Goal: Complete application form: Complete application form

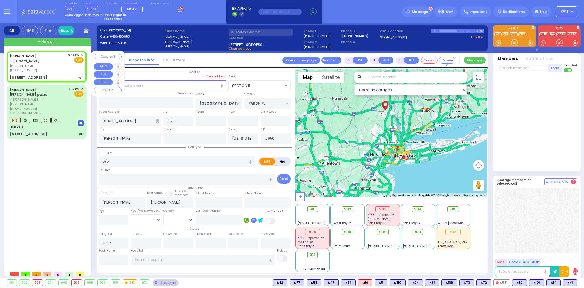
select select "SECTION 5"
select select
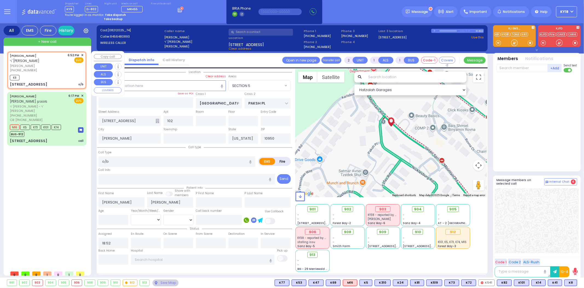
select select
radio input "true"
select select
type input "19:10"
select select "Hatzalah Garages"
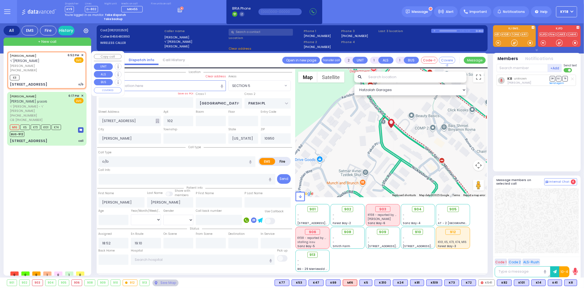
select select "SECTION 5"
select select
radio input "true"
select select
select select "Hatzalah Garages"
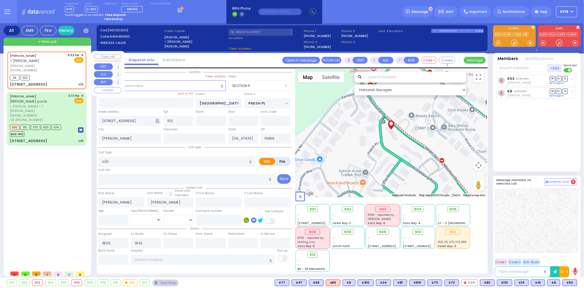
select select "SECTION 5"
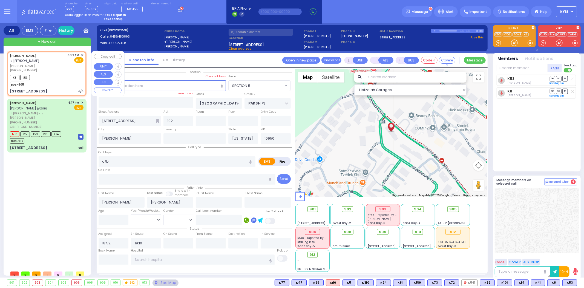
select select
radio input "true"
select select
select select "Hatzalah Garages"
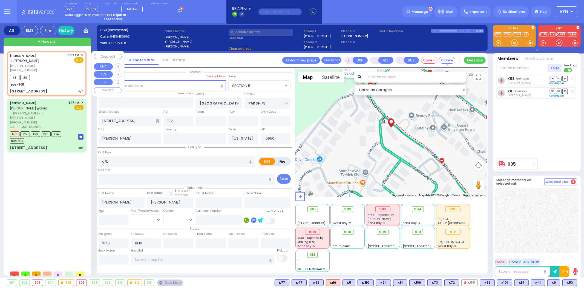
select select "SECTION 5"
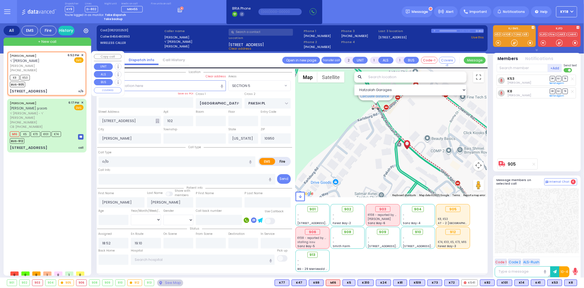
select select
radio input "true"
select select
type input "[US_STATE][GEOGRAPHIC_DATA]- [GEOGRAPHIC_DATA]"
select select "Hatzalah Garages"
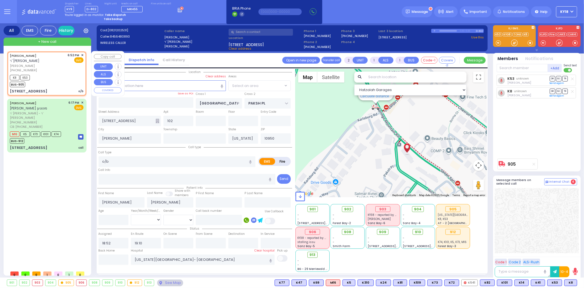
select select "SECTION 5"
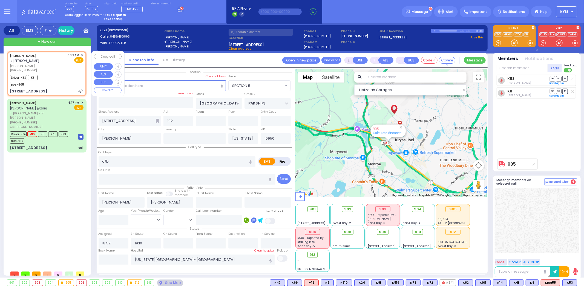
type input "6"
select select
radio input "true"
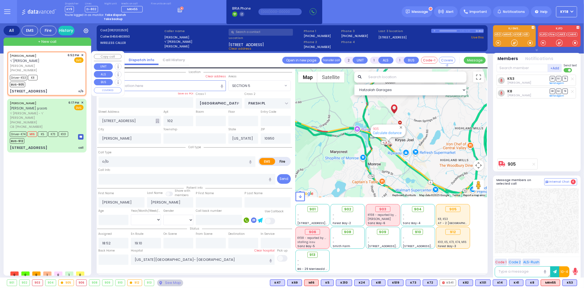
type input "Unknown"
select select "Year"
type input "19:03"
type input "19:20"
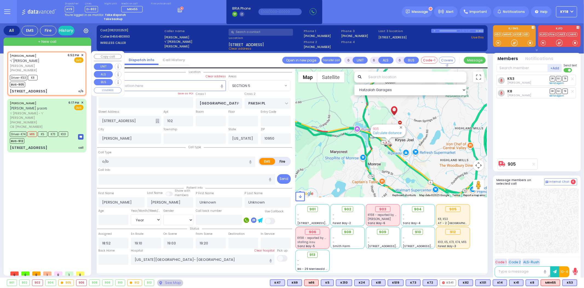
select select "Hatzalah Garages"
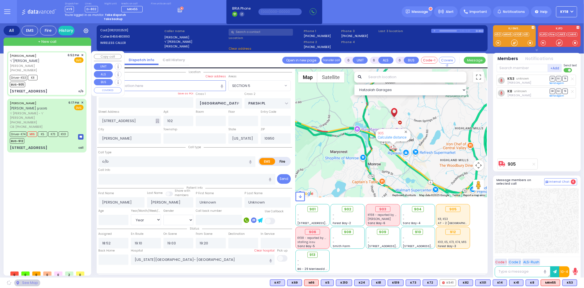
select select
radio input "true"
select select "Year"
select select "Hatzalah Garages"
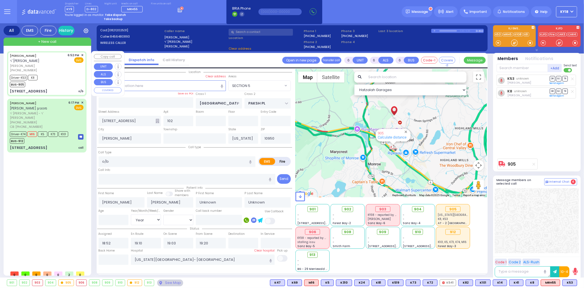
select select "SECTION 5"
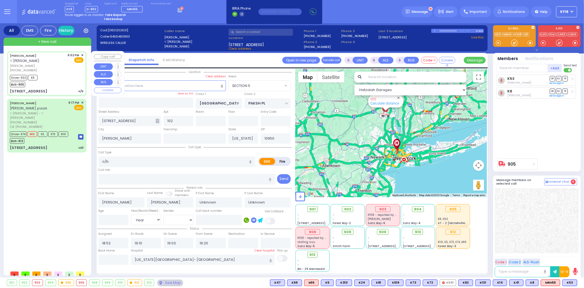
select select
radio input "true"
type input "[DEMOGRAPHIC_DATA]"
type input "[PERSON_NAME]"
type input "22"
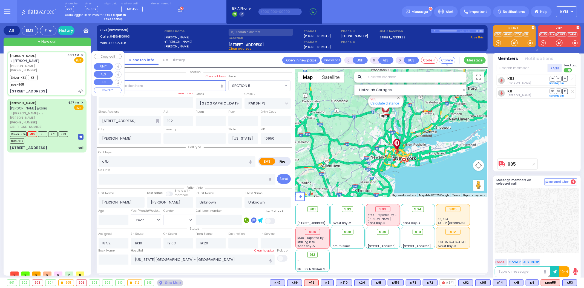
select select "Year"
select select "[DEMOGRAPHIC_DATA]"
select select "Hatzalah Garages"
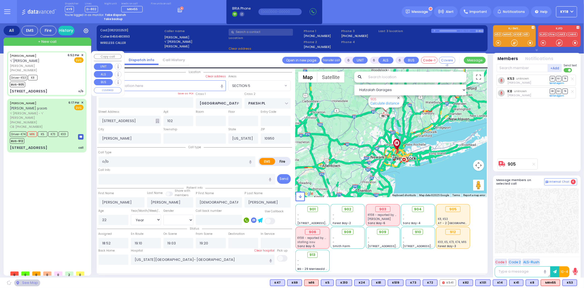
select select "SECTION 5"
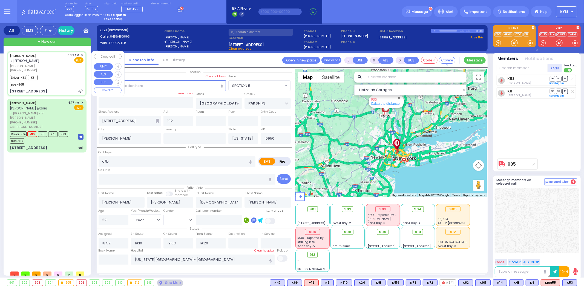
select select
radio input "true"
select select "Year"
select select "[DEMOGRAPHIC_DATA]"
select select "Hatzalah Garages"
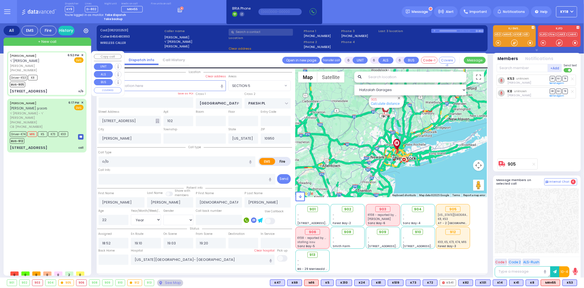
select select "SECTION 5"
select select
radio input "true"
select select "Year"
select select "[DEMOGRAPHIC_DATA]"
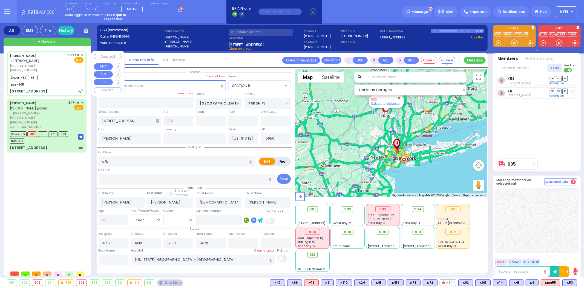
select select "Hatzalah Garages"
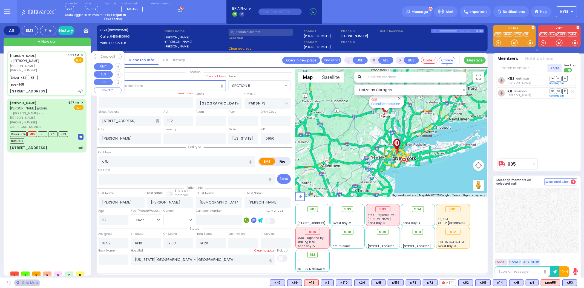
select select
radio input "true"
select select "Year"
select select "[DEMOGRAPHIC_DATA]"
select select "Hatzalah Garages"
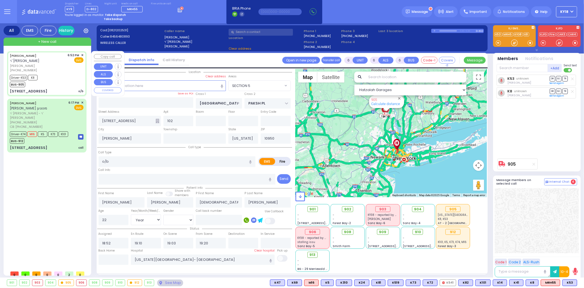
select select "SECTION 5"
select select
radio input "true"
select select "Year"
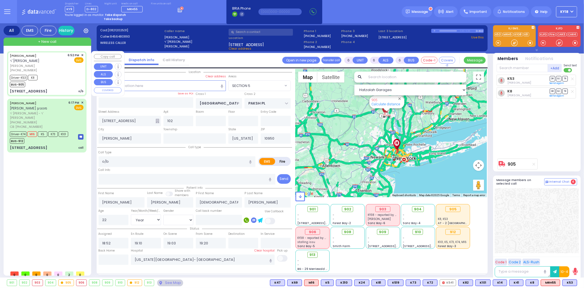
select select "[DEMOGRAPHIC_DATA]"
select select "Hatzalah Garages"
select select "SECTION 5"
select select
radio input "true"
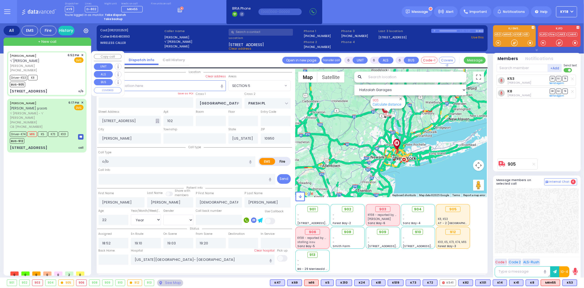
select select "Year"
select select "[DEMOGRAPHIC_DATA]"
select select "Hatzalah Garages"
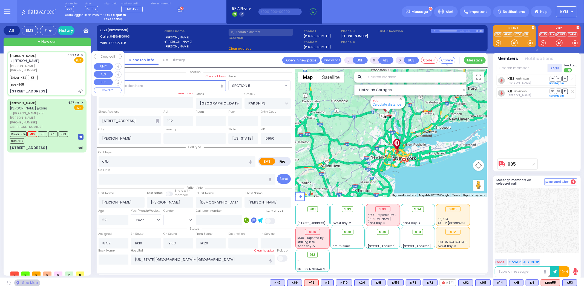
select select "SECTION 5"
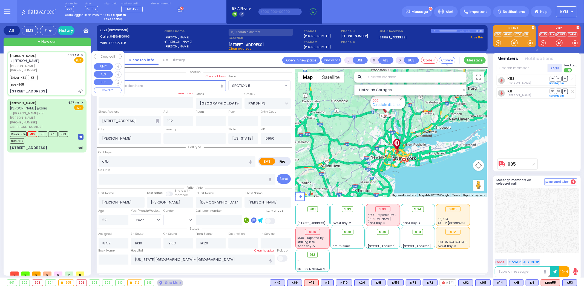
select select
radio input "true"
select select "Year"
select select "[DEMOGRAPHIC_DATA]"
select select "Hatzalah Garages"
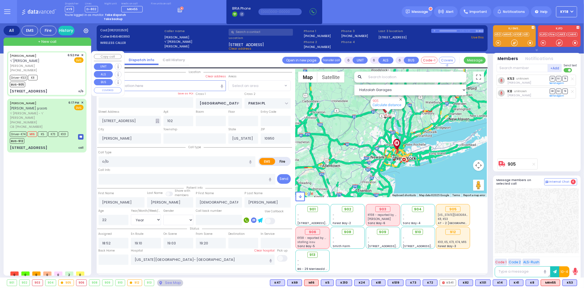
select select "SECTION 5"
select select
radio input "true"
select select "Year"
select select "[DEMOGRAPHIC_DATA]"
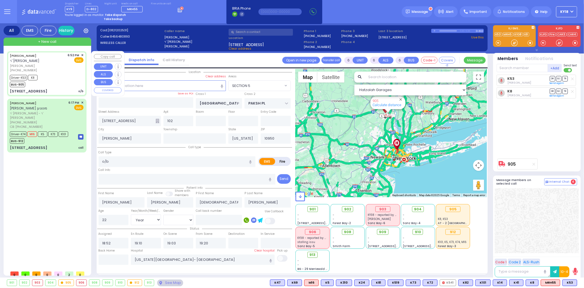
select select "Hatzalah Garages"
select select "SECTION 5"
select select
radio input "true"
select select "Year"
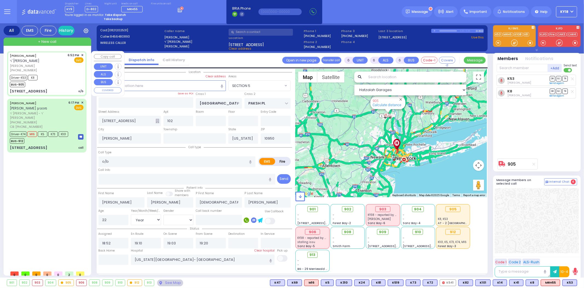
select select "[DEMOGRAPHIC_DATA]"
select select "Hatzalah Garages"
select select "SECTION 5"
select select
radio input "true"
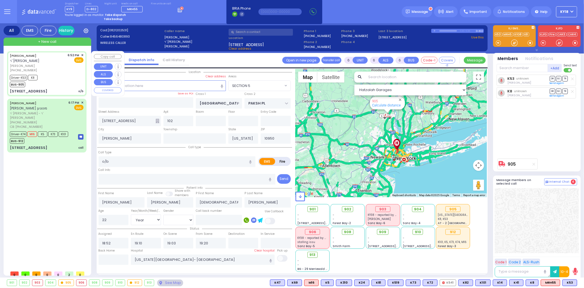
select select "Year"
select select "[DEMOGRAPHIC_DATA]"
select select "Hatzalah Garages"
select select "SECTION 5"
select select
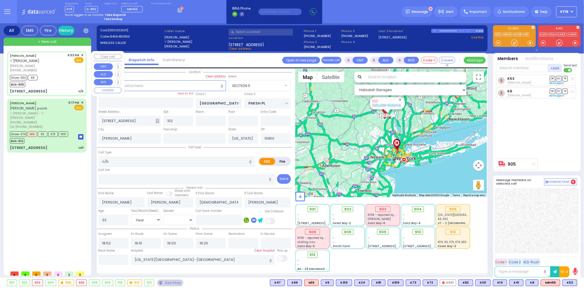
radio input "true"
select select "Year"
select select "[DEMOGRAPHIC_DATA]"
select select "Hatzalah Garages"
select select "SECTION 5"
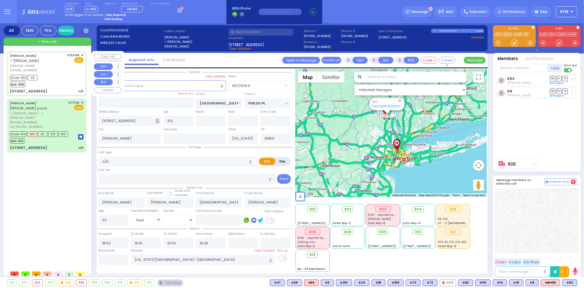
select select
radio input "true"
select select "Year"
select select "[DEMOGRAPHIC_DATA]"
select select "Hatzalah Garages"
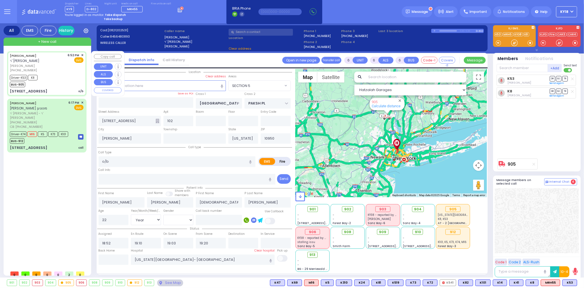
select select "SECTION 5"
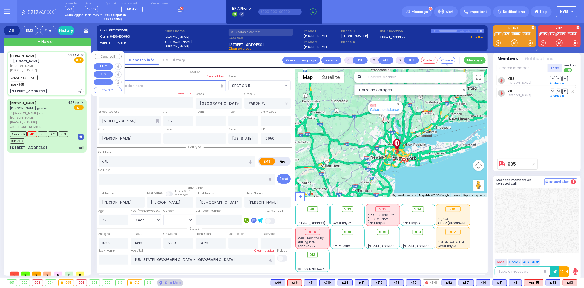
select select
radio input "true"
select select "Year"
select select "[DEMOGRAPHIC_DATA]"
select select "Hatzalah Garages"
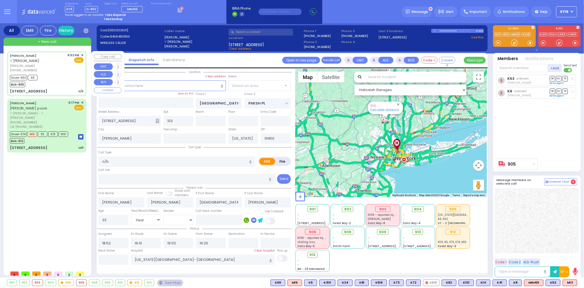
select select "SECTION 5"
select select
radio input "true"
select select "Year"
select select "[DEMOGRAPHIC_DATA]"
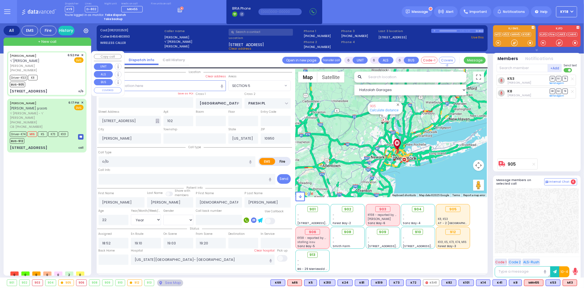
type input "18:54"
type input "19:59"
select select "Hatzalah Garages"
select select "SECTION 5"
select select
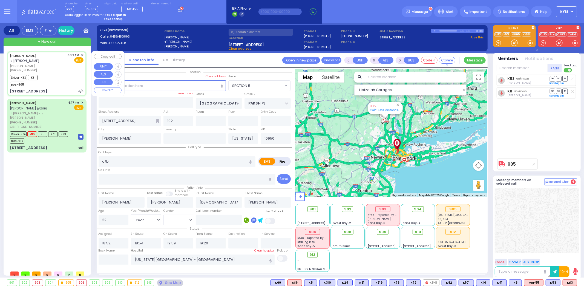
radio input "true"
select select "Year"
select select "[DEMOGRAPHIC_DATA]"
select select "Hatzalah Garages"
select select "SECTION 5"
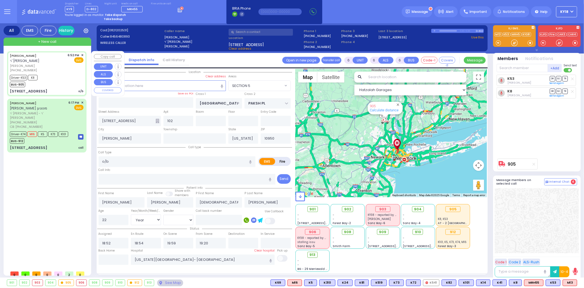
select select
radio input "true"
select select "Year"
select select "[DEMOGRAPHIC_DATA]"
select select "Hatzalah Garages"
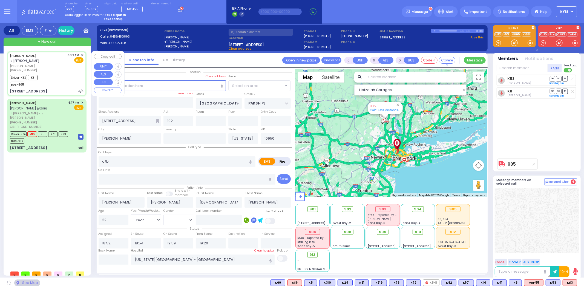
select select "SECTION 5"
select select
radio input "true"
select select "Year"
select select "[DEMOGRAPHIC_DATA]"
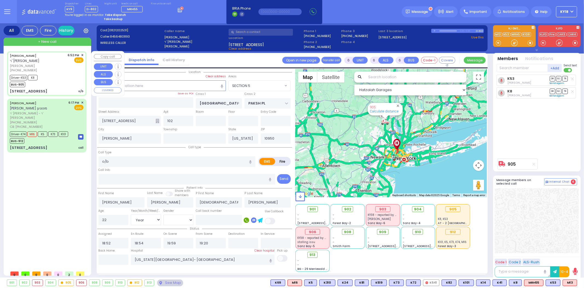
type input "19:13"
select select "Hatzalah Garages"
select select "SECTION 5"
select select
radio input "true"
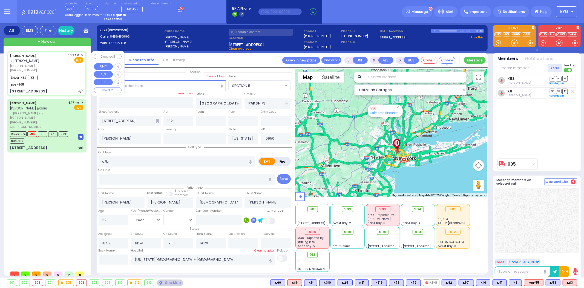
select select "Year"
select select "[DEMOGRAPHIC_DATA]"
select select "Hatzalah Garages"
select select "SECTION 5"
select select
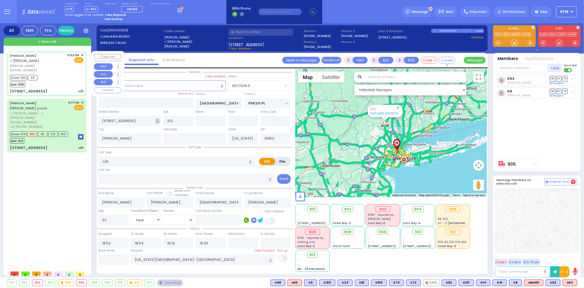
radio input "true"
select select "Year"
select select "[DEMOGRAPHIC_DATA]"
type input "19:10"
select select "Hatzalah Garages"
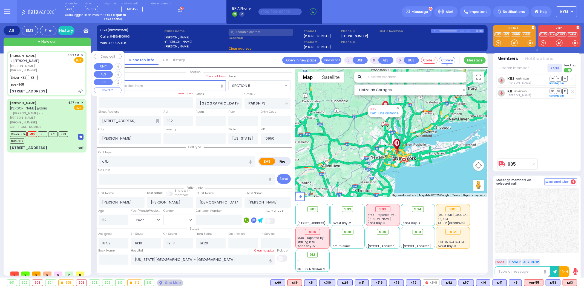
select select "SECTION 5"
select select
radio input "true"
select select "Year"
select select "[DEMOGRAPHIC_DATA]"
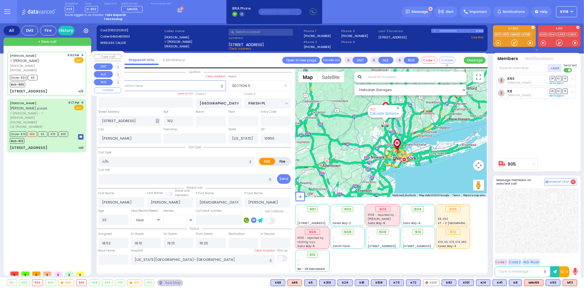
select select "Hatzalah Garages"
select select "SECTION 5"
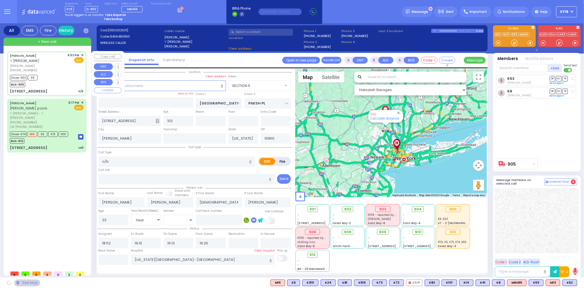
select select
radio input "true"
select select "Year"
select select "[DEMOGRAPHIC_DATA]"
select select "Hatzalah Garages"
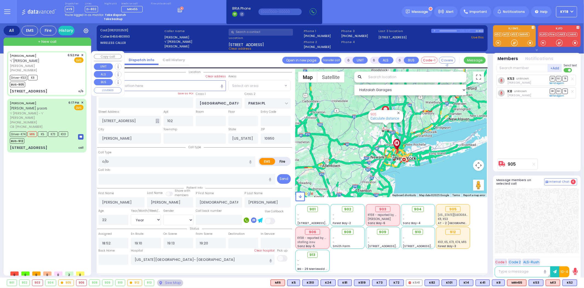
select select "SECTION 5"
select select
radio input "true"
select select "Year"
select select "[DEMOGRAPHIC_DATA]"
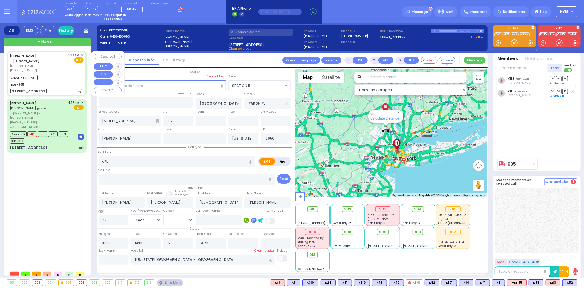
select select "Hatzalah Garages"
select select "SECTION 5"
select select
radio input "true"
select select "Year"
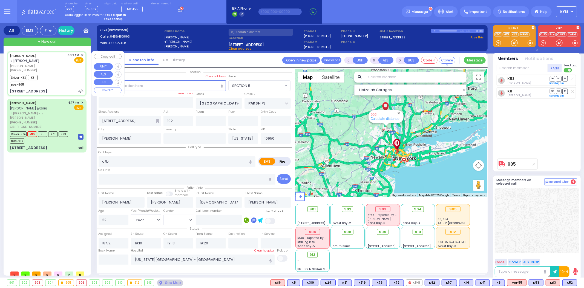
select select "[DEMOGRAPHIC_DATA]"
select select "Hatzalah Garages"
select select "SECTION 5"
select select
radio input "true"
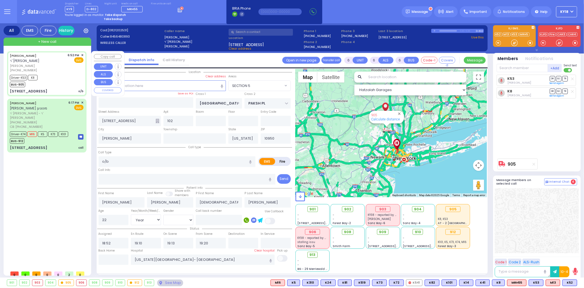
select select "Year"
select select "[DEMOGRAPHIC_DATA]"
select select "Hatzalah Garages"
select select "SECTION 5"
select select
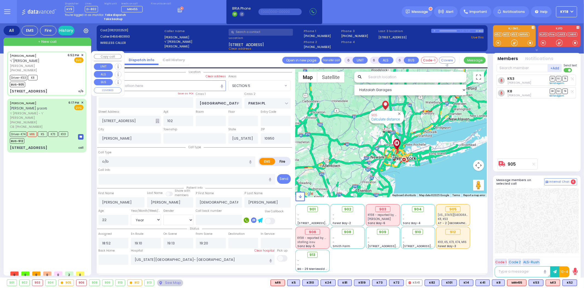
radio input "true"
select select "Year"
select select "[DEMOGRAPHIC_DATA]"
select select "Hatzalah Garages"
select select "SECTION 5"
